Goal: Task Accomplishment & Management: Complete application form

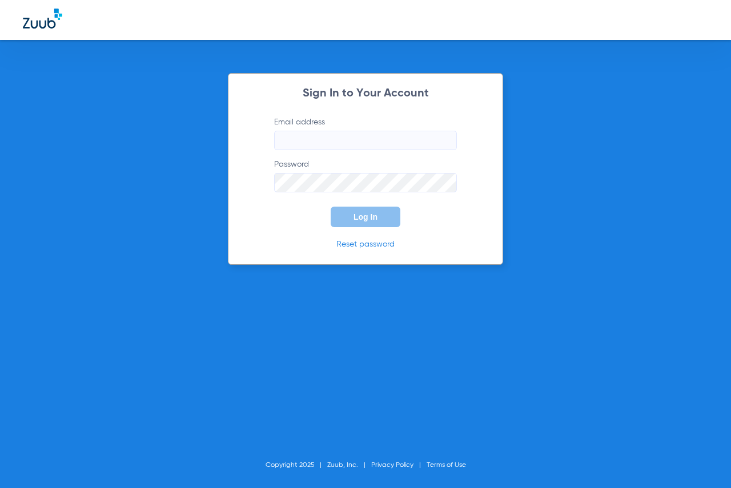
type input "[EMAIL_ADDRESS][DOMAIN_NAME]"
click at [372, 216] on span "Log In" at bounding box center [366, 216] width 24 height 9
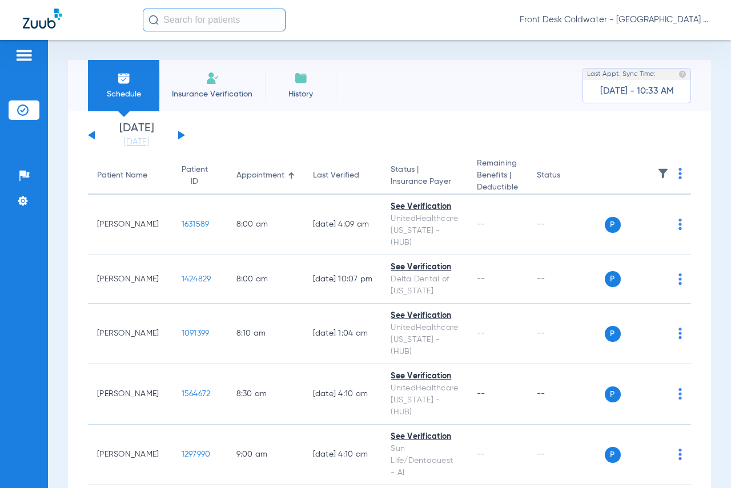
click at [206, 81] on img at bounding box center [213, 78] width 14 height 14
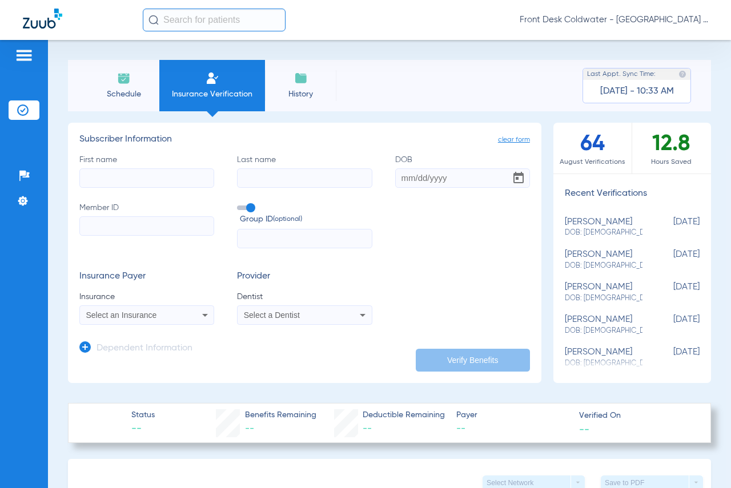
click at [115, 183] on input "First name" at bounding box center [146, 178] width 135 height 19
type input "[PERSON_NAME]"
type input "Fillmore"
click at [399, 183] on input "DOB" at bounding box center [462, 178] width 135 height 19
type input "[DATE]"
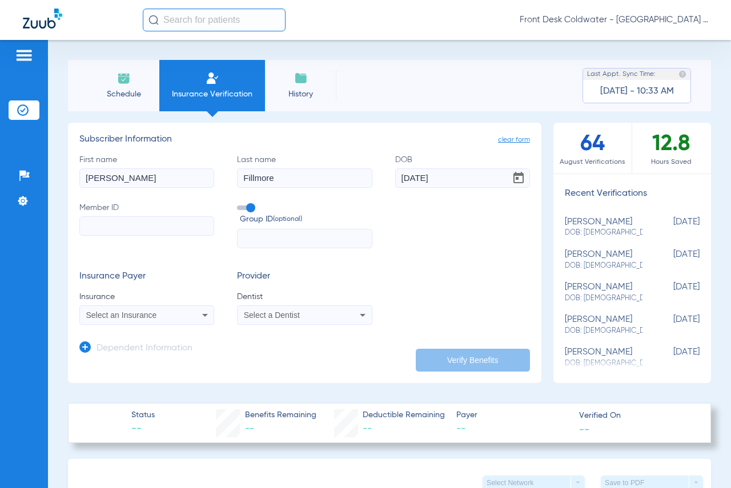
click at [109, 218] on input "Member ID" at bounding box center [146, 225] width 135 height 19
paste input "123733651"
type input "123733651"
click at [106, 316] on span "Select an Insurance" at bounding box center [121, 315] width 71 height 9
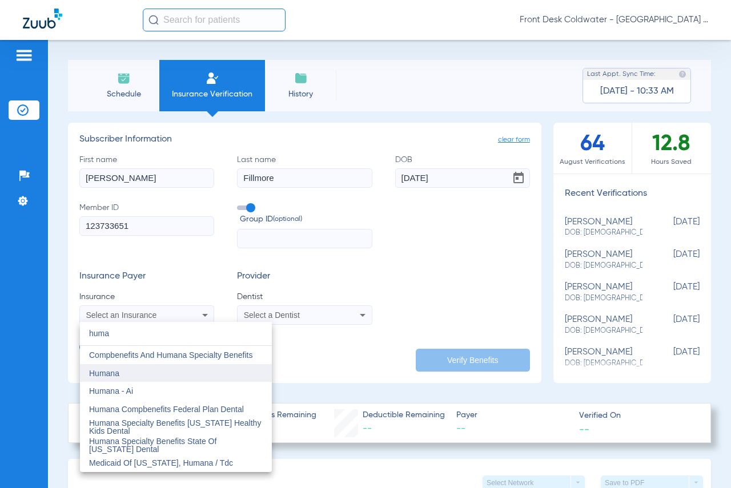
type input "huma"
click at [130, 366] on mat-option "Humana" at bounding box center [176, 373] width 192 height 18
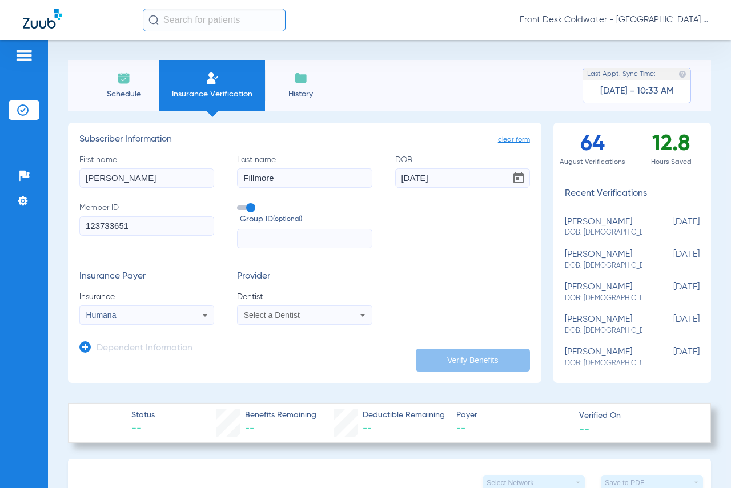
click at [287, 310] on div "Select a Dentist" at bounding box center [305, 315] width 134 height 14
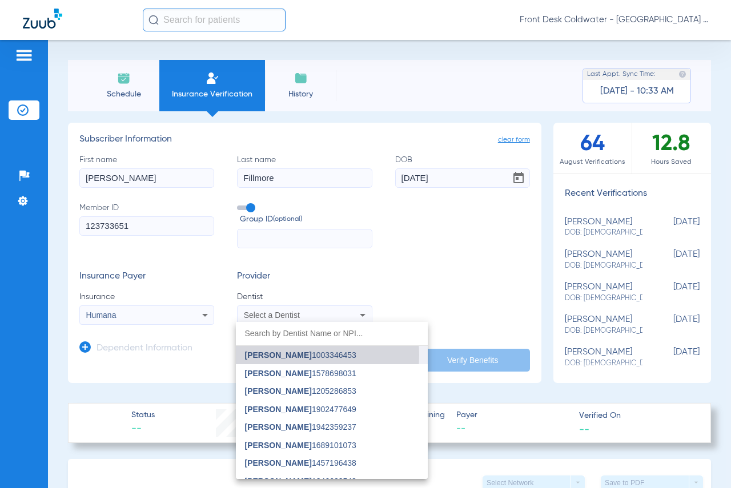
click at [280, 355] on span "[PERSON_NAME]" at bounding box center [278, 355] width 67 height 9
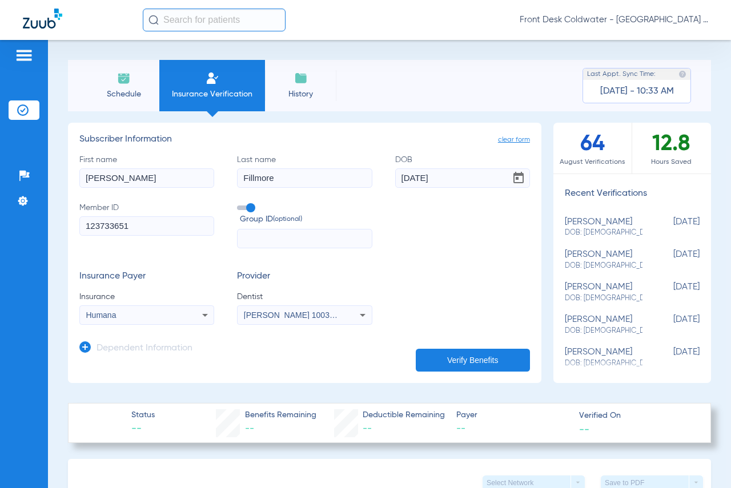
click at [443, 363] on button "Verify Benefits" at bounding box center [473, 360] width 114 height 23
